Goal: Task Accomplishment & Management: Use online tool/utility

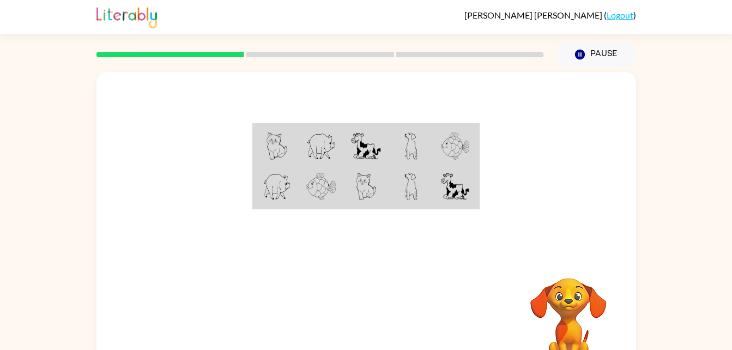
scroll to position [33, 0]
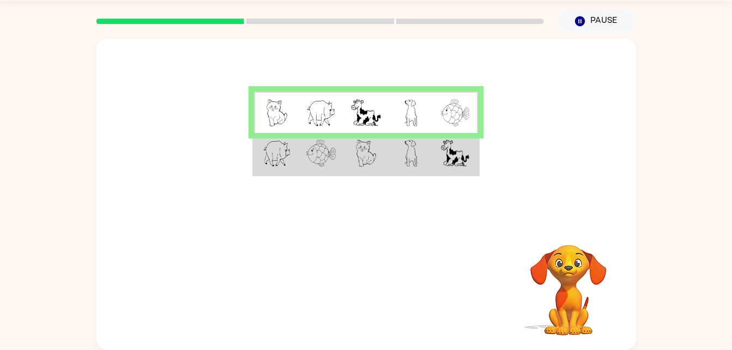
click at [408, 164] on img at bounding box center [410, 153] width 13 height 27
click at [354, 162] on td at bounding box center [365, 154] width 45 height 42
click at [335, 158] on img at bounding box center [320, 153] width 29 height 27
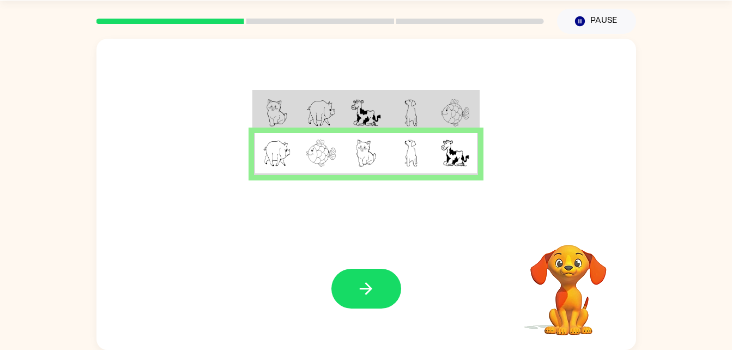
click at [371, 262] on div "Your browser must support playing .mp4 files to use Literably. Please try using…" at bounding box center [365, 288] width 539 height 123
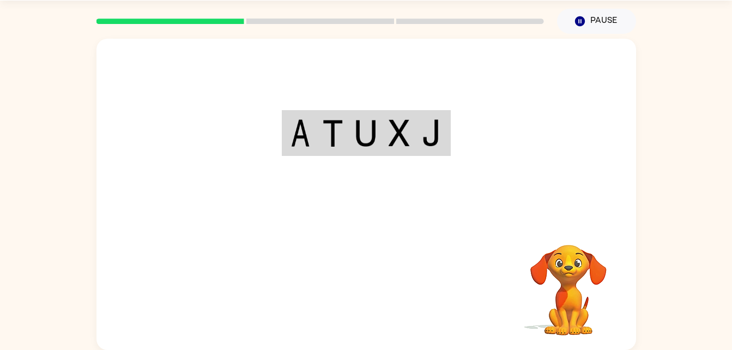
click at [368, 298] on div "Your browser must support playing .mp4 files to use Literably. Please try using…" at bounding box center [365, 194] width 539 height 311
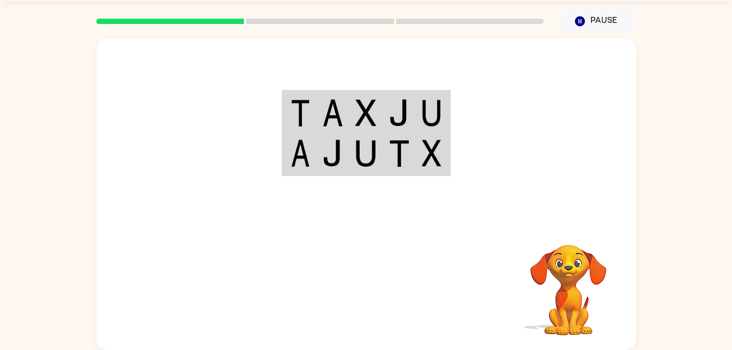
click at [322, 138] on td at bounding box center [332, 154] width 33 height 42
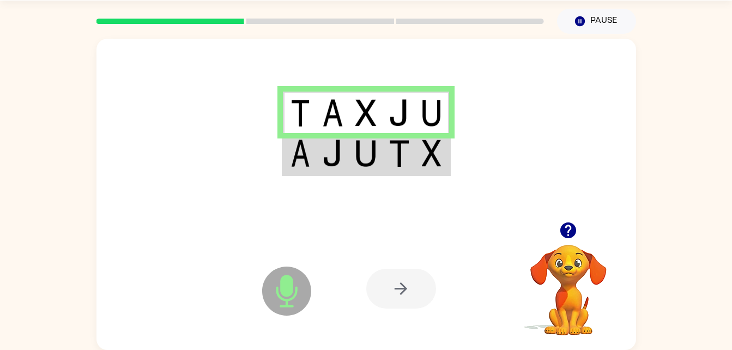
click at [396, 151] on img at bounding box center [399, 153] width 21 height 27
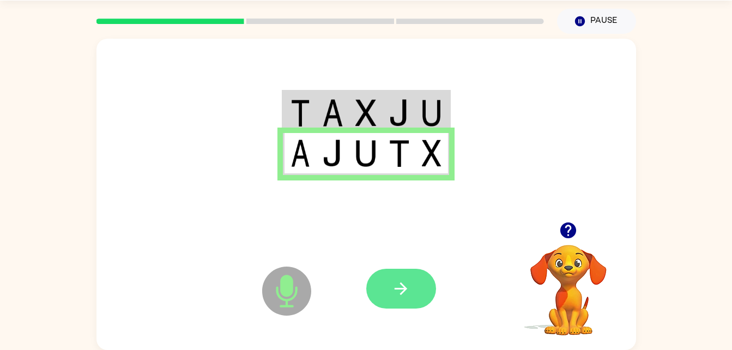
click at [389, 286] on button "button" at bounding box center [401, 289] width 70 height 40
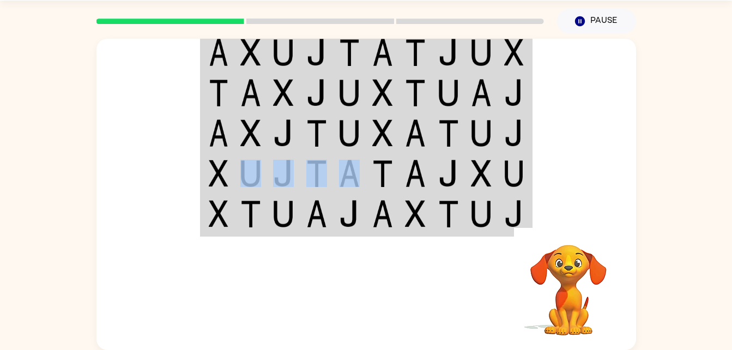
scroll to position [31, 0]
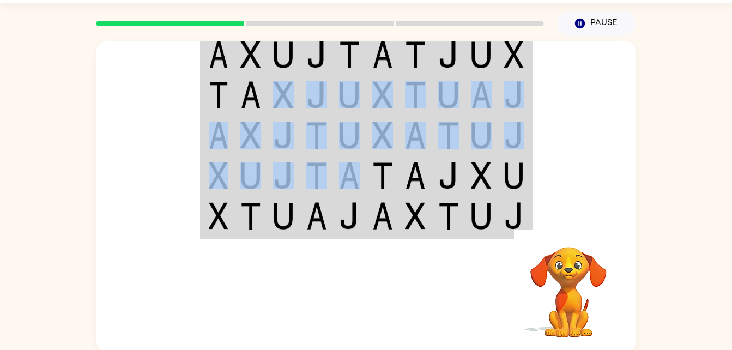
drag, startPoint x: 335, startPoint y: 184, endPoint x: 268, endPoint y: 96, distance: 110.0
click at [268, 96] on tbody at bounding box center [366, 135] width 330 height 204
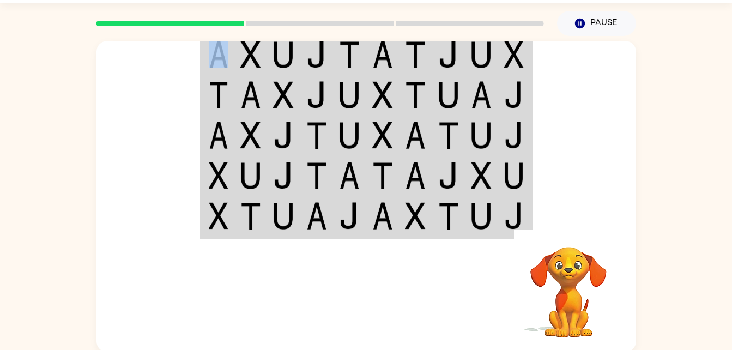
drag, startPoint x: 268, startPoint y: 96, endPoint x: 147, endPoint y: 181, distance: 148.0
click at [147, 181] on div at bounding box center [365, 132] width 539 height 183
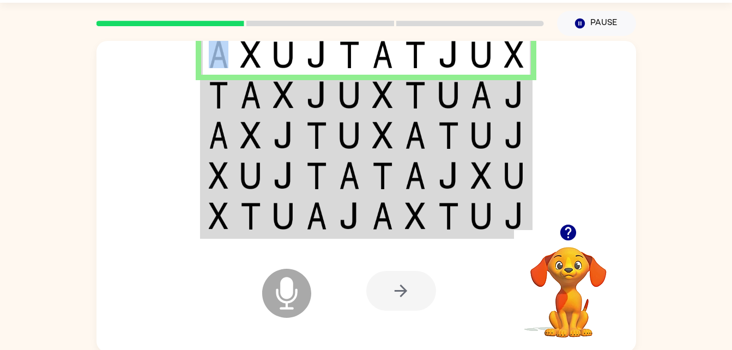
click at [221, 59] on img at bounding box center [219, 54] width 20 height 27
click at [198, 92] on div at bounding box center [365, 132] width 539 height 183
click at [221, 90] on img at bounding box center [219, 94] width 20 height 27
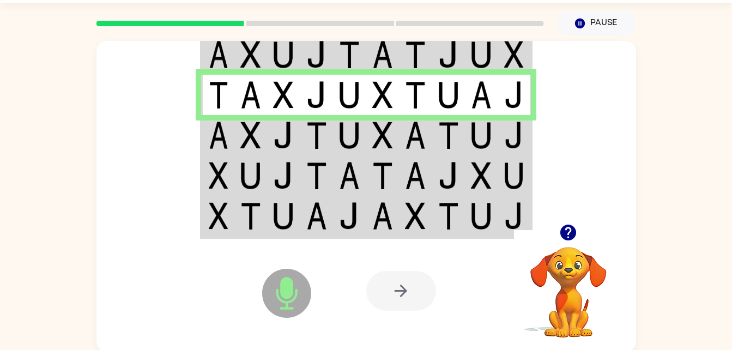
click at [224, 131] on img at bounding box center [219, 135] width 20 height 27
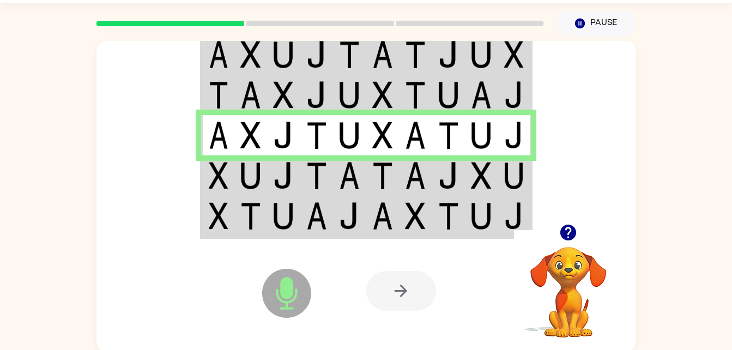
click at [498, 175] on td at bounding box center [514, 175] width 33 height 40
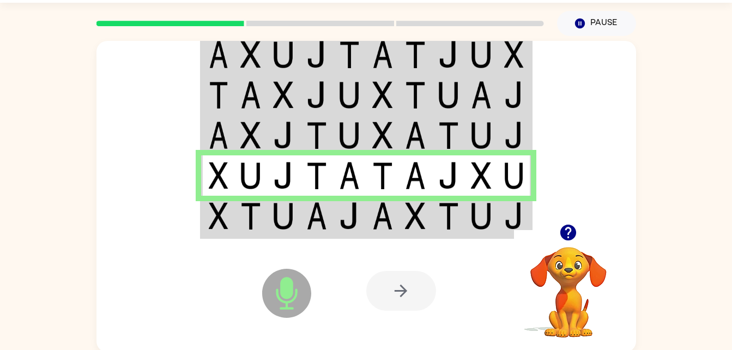
click at [460, 232] on div at bounding box center [446, 290] width 161 height 123
click at [440, 228] on img at bounding box center [448, 215] width 21 height 27
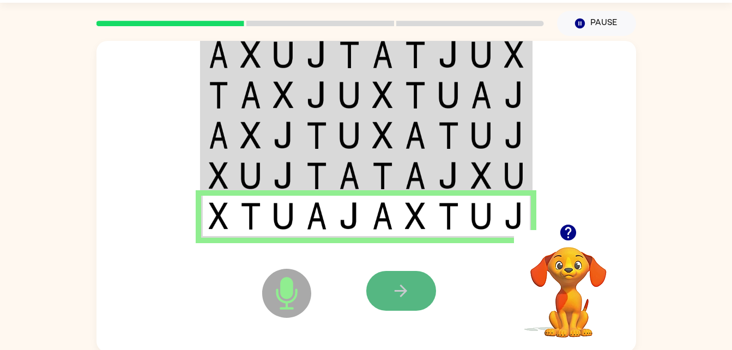
click at [426, 294] on button "button" at bounding box center [401, 291] width 70 height 40
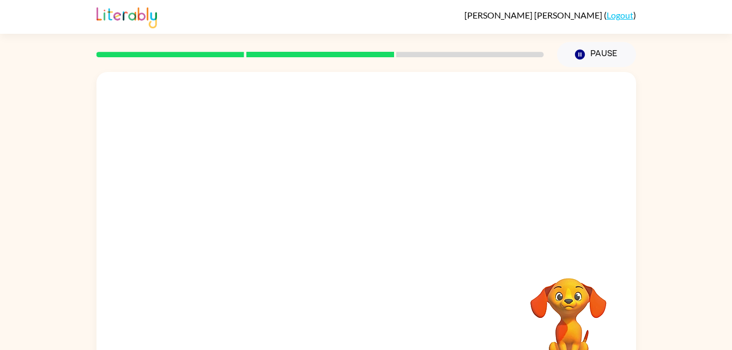
scroll to position [33, 0]
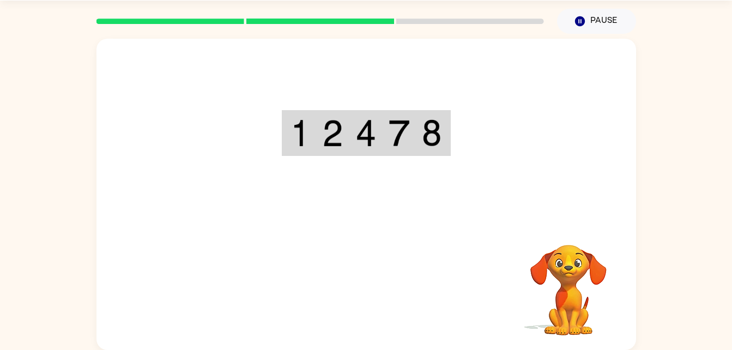
click at [379, 243] on div "Your browser must support playing .mp4 files to use Literably. Please try using…" at bounding box center [365, 194] width 539 height 311
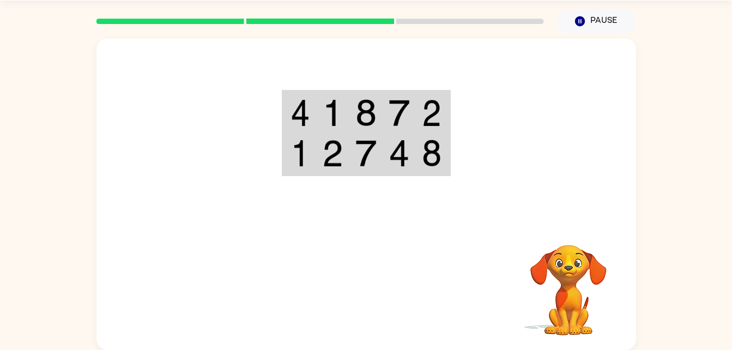
click at [474, 108] on div at bounding box center [365, 130] width 539 height 183
click at [298, 118] on img at bounding box center [300, 112] width 20 height 27
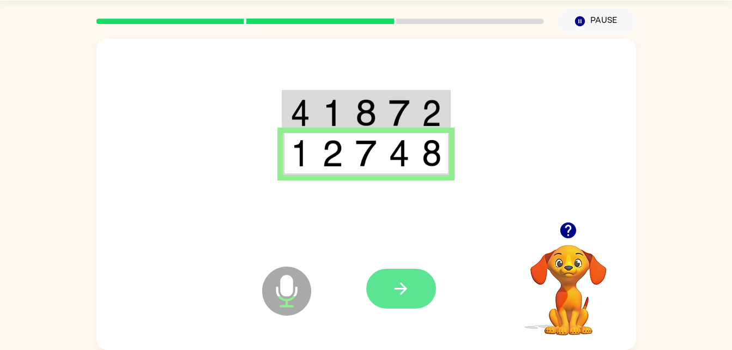
click at [408, 296] on icon "button" at bounding box center [400, 288] width 19 height 19
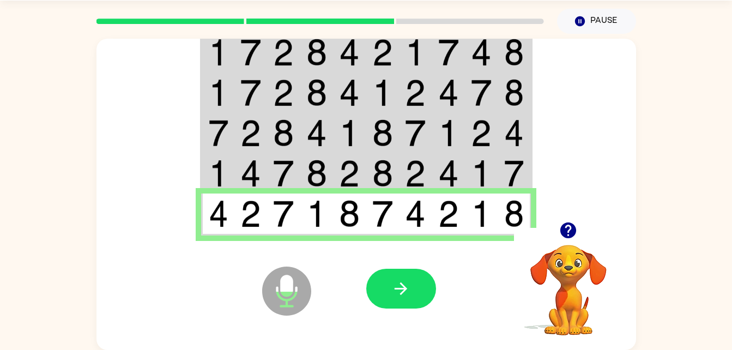
click at [434, 277] on div at bounding box center [401, 289] width 70 height 40
click at [432, 278] on button "button" at bounding box center [401, 289] width 70 height 40
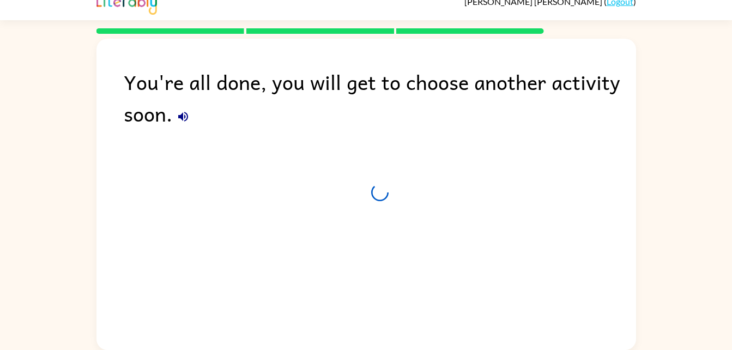
scroll to position [14, 0]
